Goal: Transaction & Acquisition: Purchase product/service

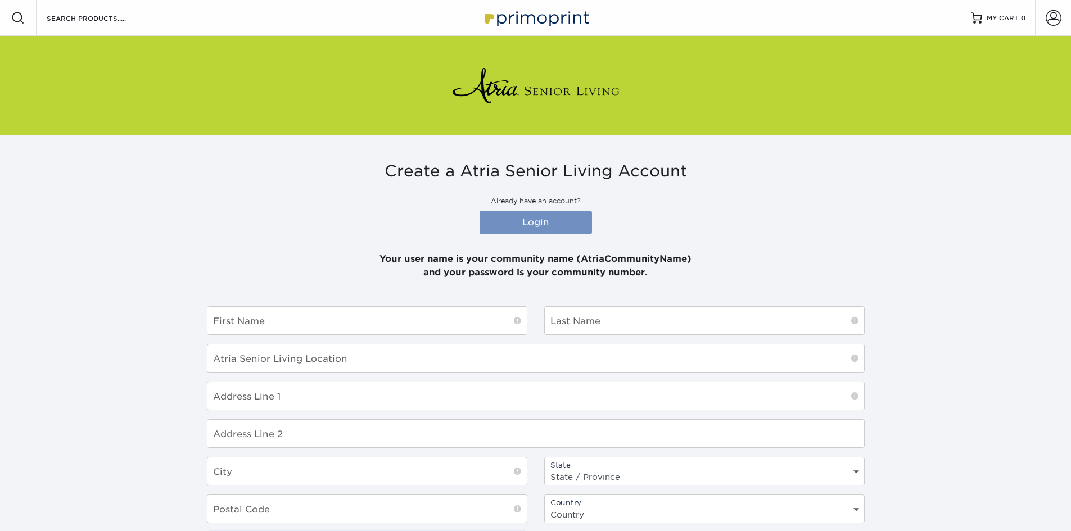
type input "AtriaWoodbriarPlace"
click at [546, 229] on link "Login" at bounding box center [535, 223] width 112 height 24
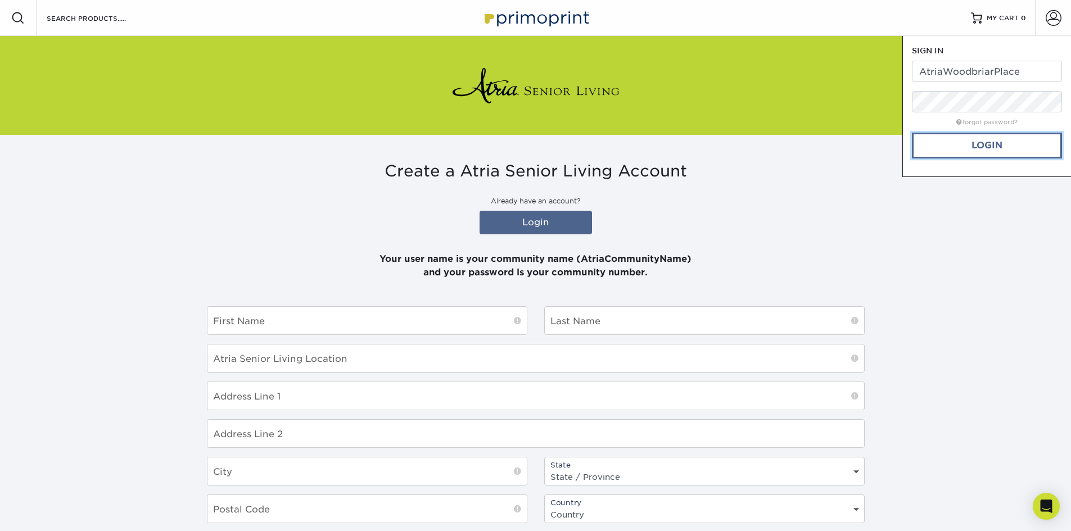
click at [941, 148] on link "Login" at bounding box center [987, 146] width 150 height 26
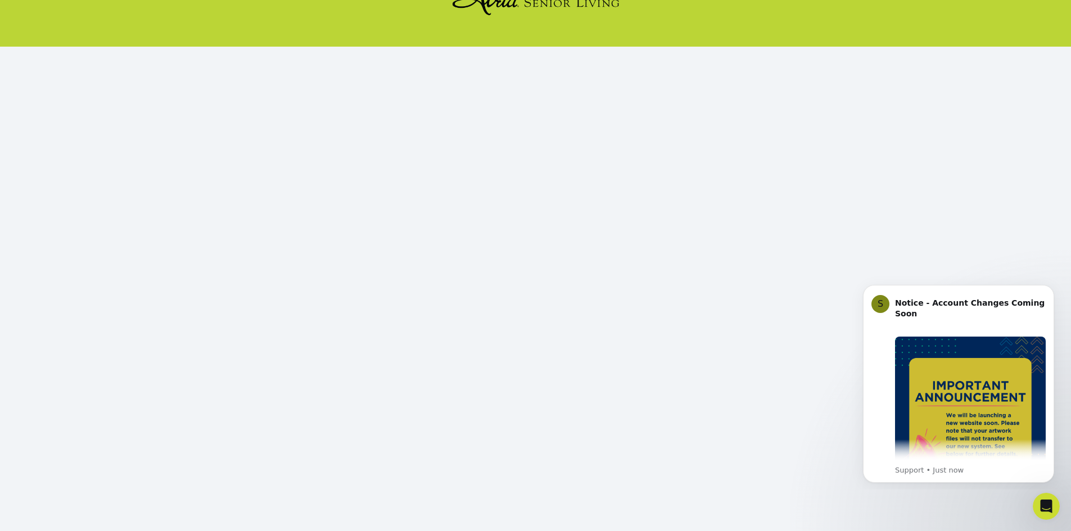
scroll to position [103, 0]
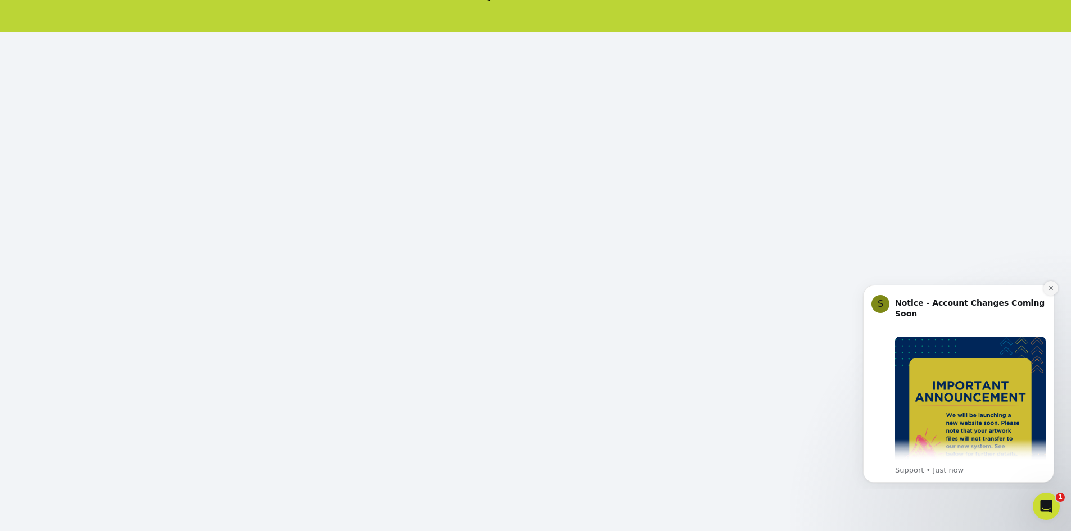
click at [1052, 288] on icon "Dismiss notification" at bounding box center [1051, 288] width 6 height 6
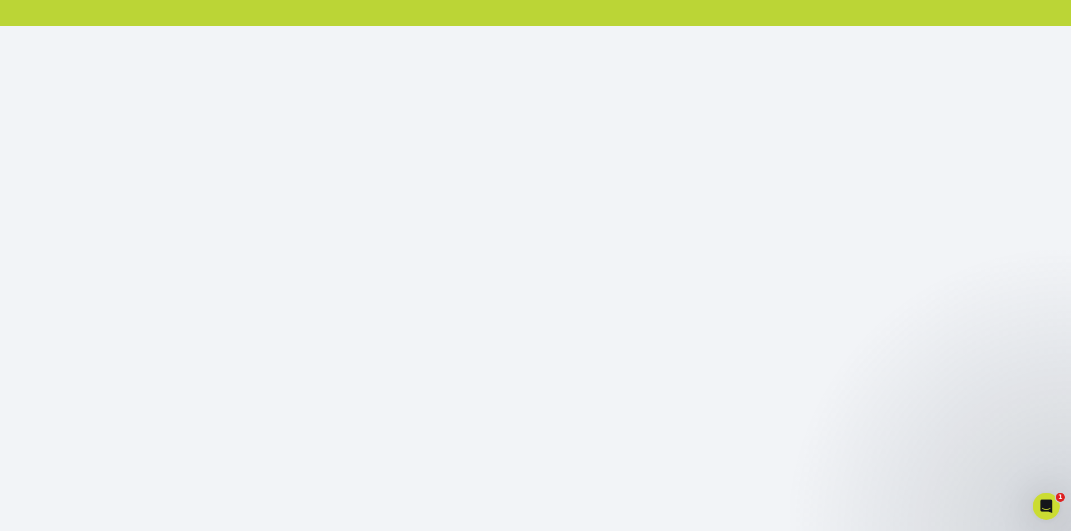
scroll to position [112, 0]
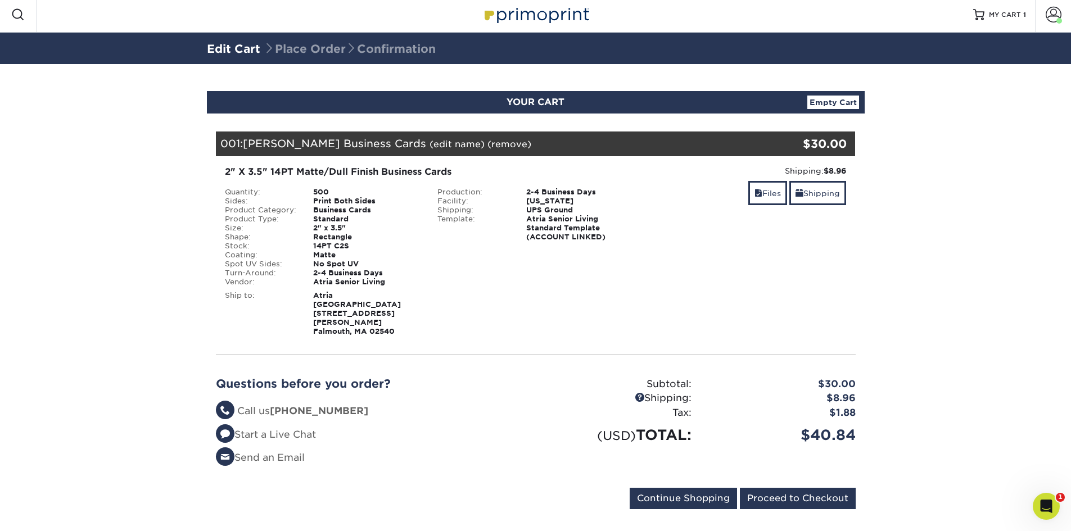
scroll to position [4, 0]
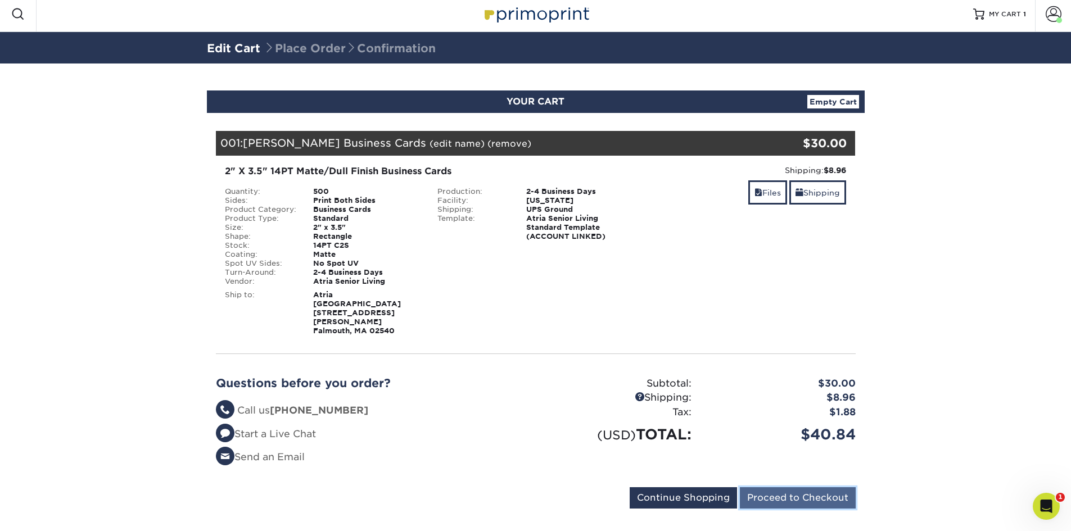
click at [769, 487] on input "Proceed to Checkout" at bounding box center [798, 497] width 116 height 21
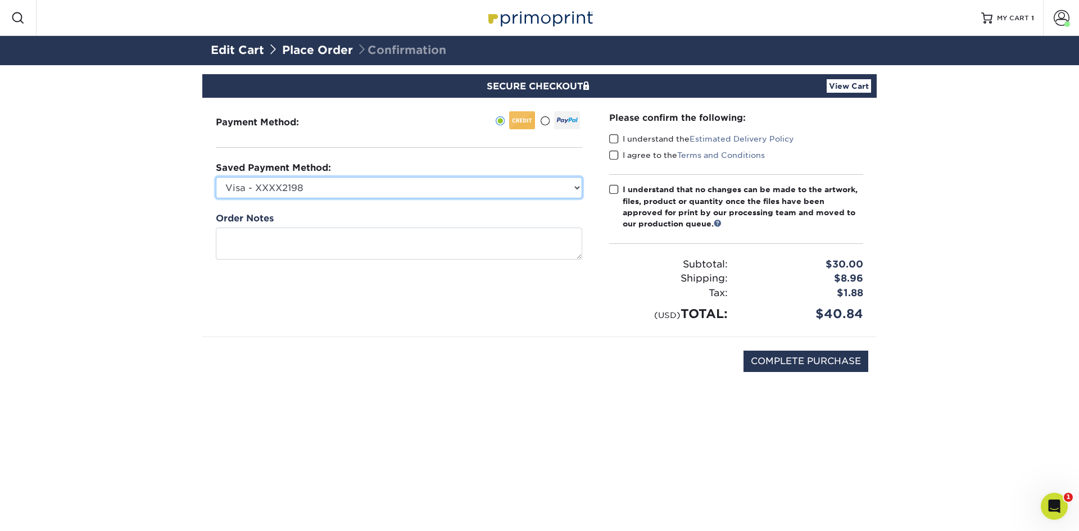
click at [374, 191] on select "Visa - XXXX2198 Visa - XXXX4362 Visa - XXXX7731 Visa - XXXX2889 Visa - XXXX8111…" at bounding box center [399, 187] width 366 height 21
select select "74153"
click at [216, 177] on select "Visa - XXXX2198 Visa - XXXX4362 Visa - XXXX7731 Visa - XXXX2889 Visa - XXXX8111…" at bounding box center [399, 187] width 366 height 21
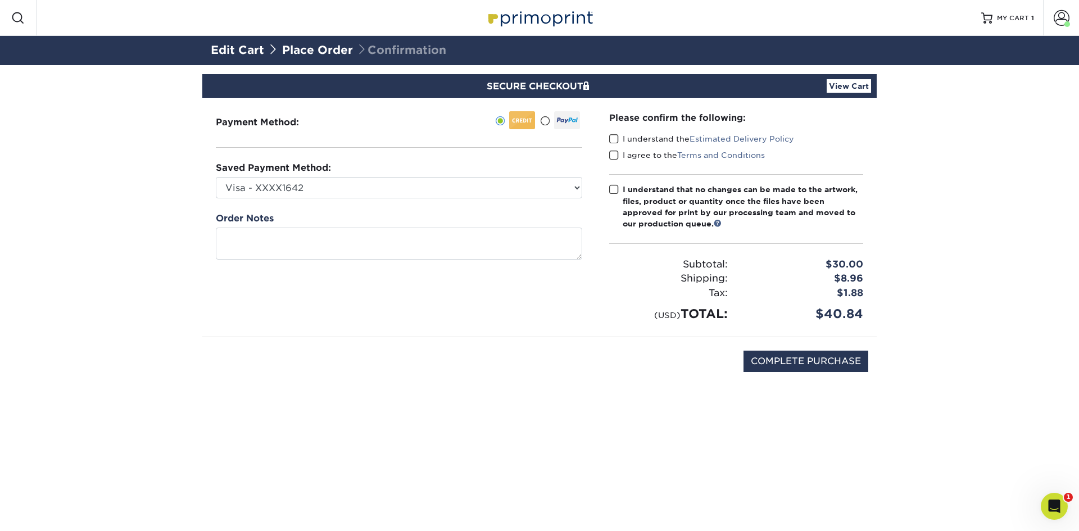
click at [614, 136] on span at bounding box center [614, 139] width 10 height 11
click at [0, 0] on input "I understand the Estimated Delivery Policy" at bounding box center [0, 0] width 0 height 0
click at [614, 154] on span at bounding box center [614, 155] width 10 height 11
click at [0, 0] on input "I agree to the Terms and Conditions" at bounding box center [0, 0] width 0 height 0
click at [613, 185] on span at bounding box center [614, 189] width 10 height 11
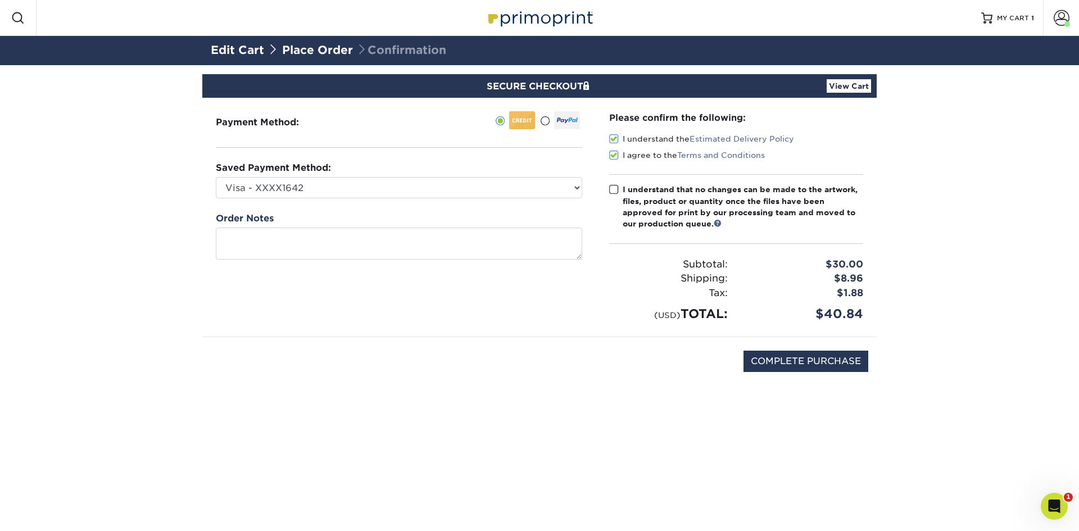
click at [0, 0] on input "I understand that no changes can be made to the artwork, files, product or quan…" at bounding box center [0, 0] width 0 height 0
click at [755, 353] on input "COMPLETE PURCHASE" at bounding box center [806, 361] width 125 height 21
type input "PROCESSING, PLEASE WAIT..."
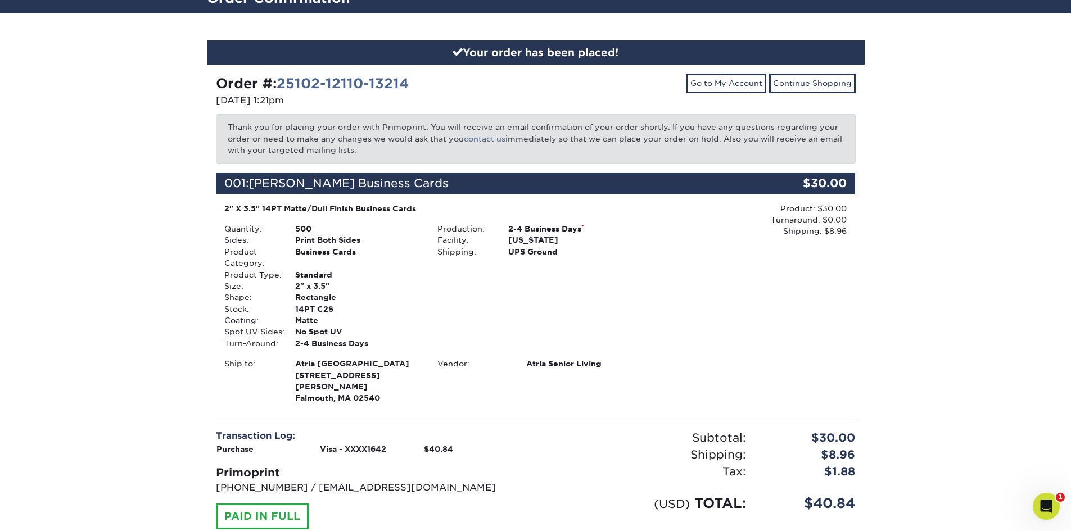
scroll to position [123, 0]
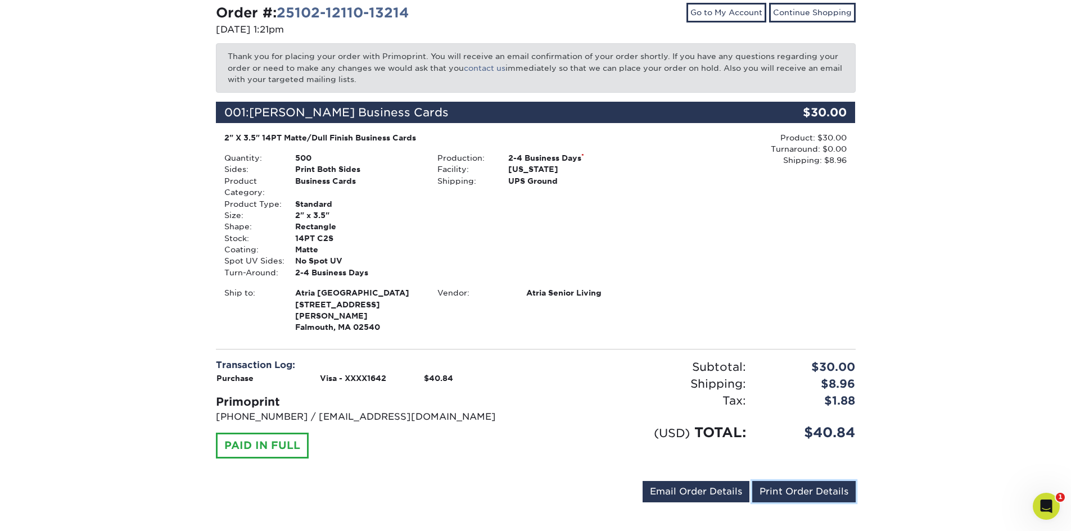
drag, startPoint x: 791, startPoint y: 479, endPoint x: 741, endPoint y: 364, distance: 125.4
click at [791, 481] on link "Print Order Details" at bounding box center [803, 491] width 103 height 21
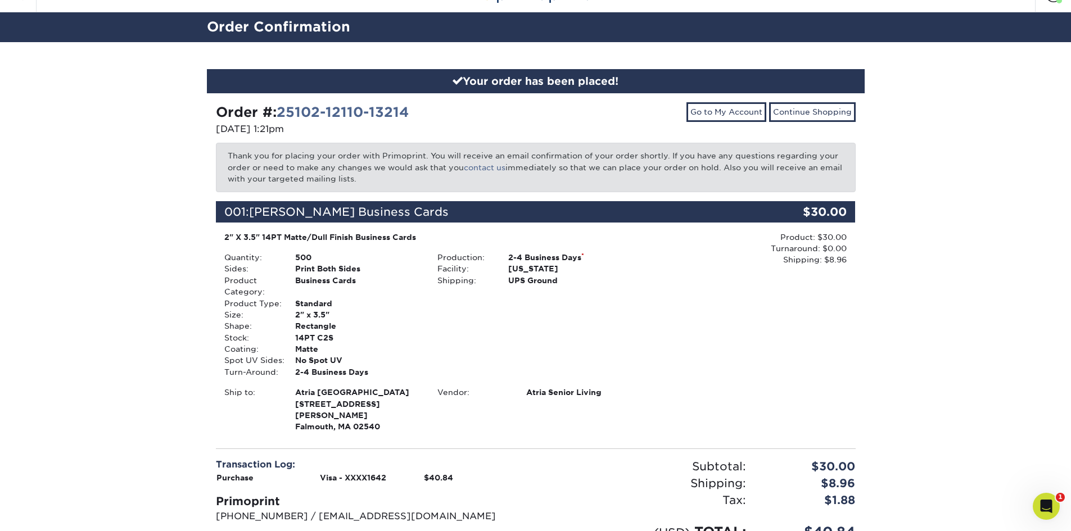
scroll to position [0, 0]
